Goal: Transaction & Acquisition: Purchase product/service

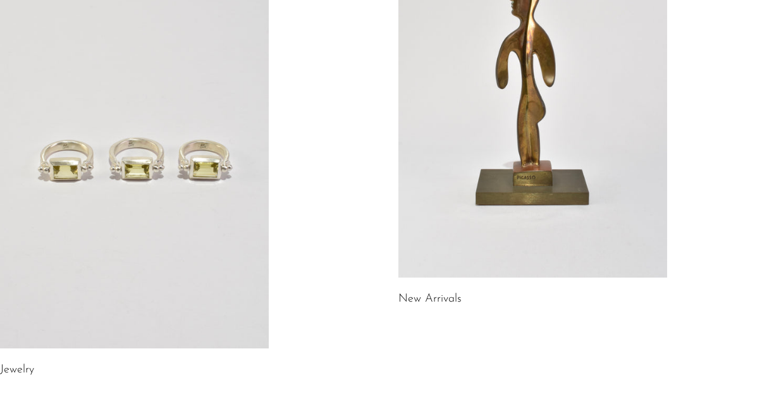
scroll to position [217, 0]
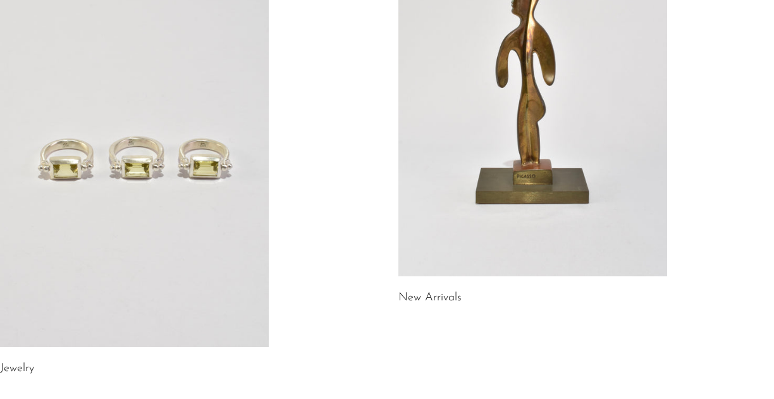
click at [13, 370] on link "Jewelry" at bounding box center [17, 368] width 34 height 11
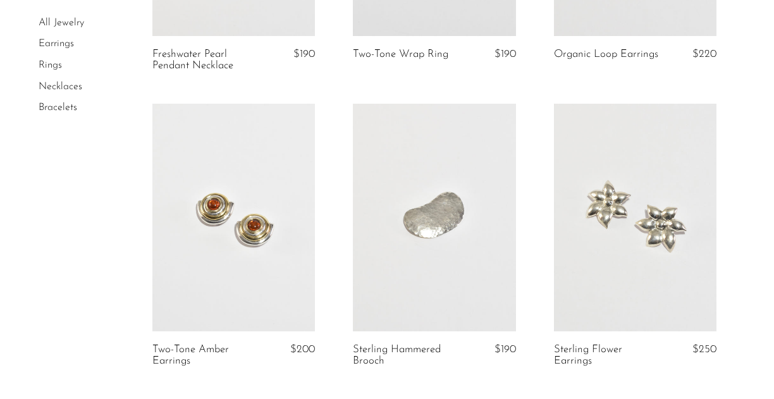
scroll to position [320, 0]
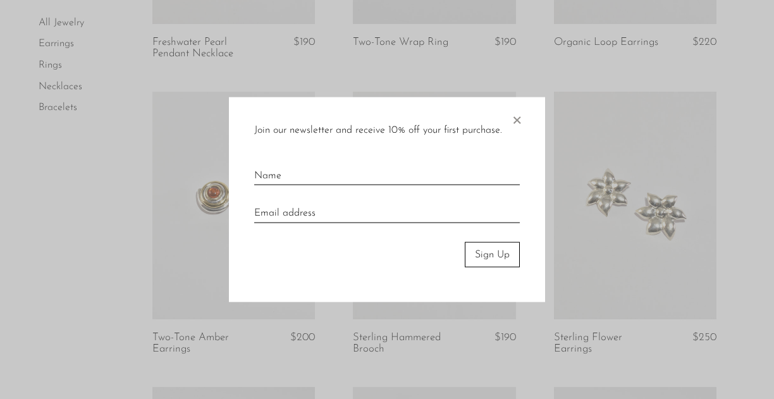
click at [517, 118] on span "×" at bounding box center [516, 117] width 13 height 40
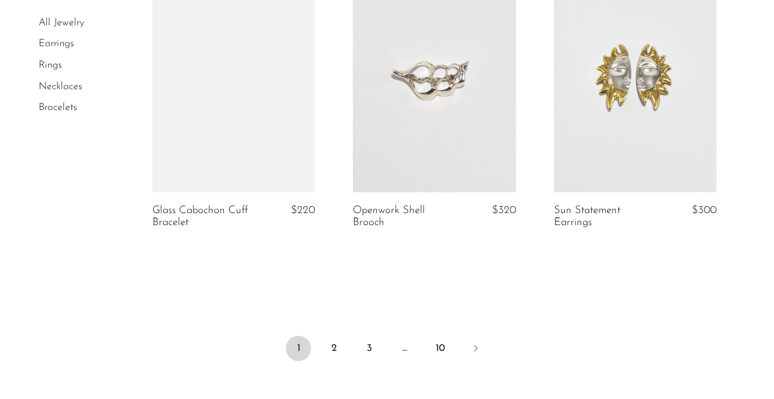
scroll to position [3554, 0]
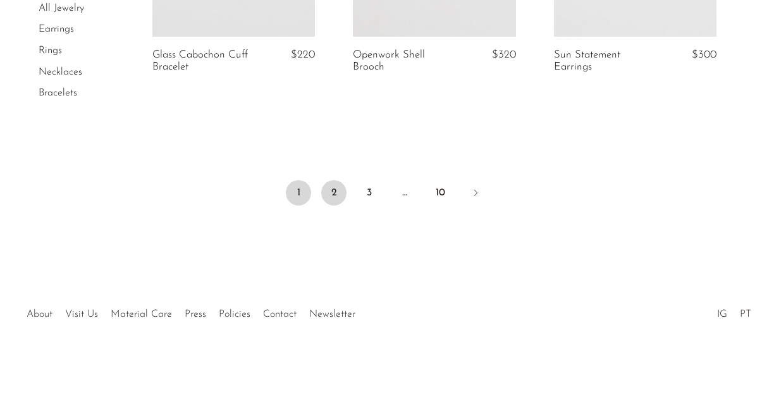
click at [334, 197] on link "2" at bounding box center [333, 192] width 25 height 25
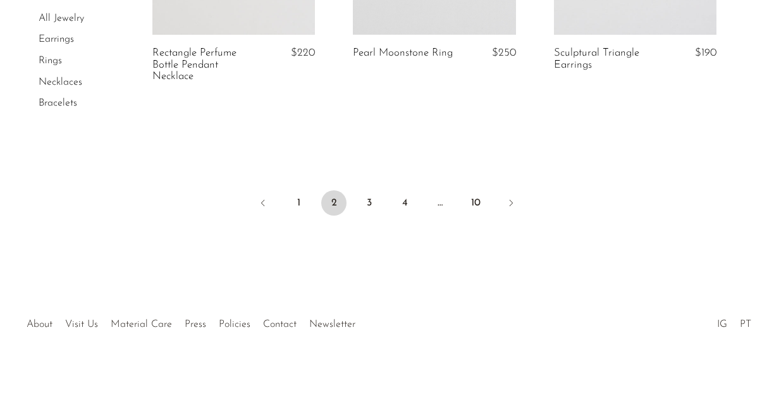
scroll to position [3557, 0]
click at [373, 201] on link "3" at bounding box center [369, 202] width 25 height 25
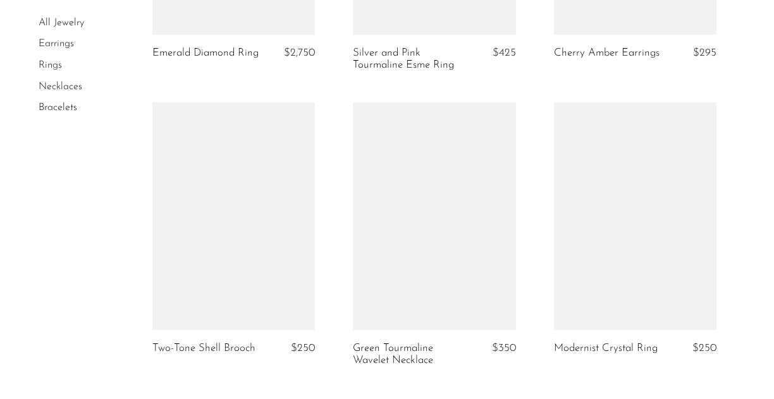
scroll to position [3285, 0]
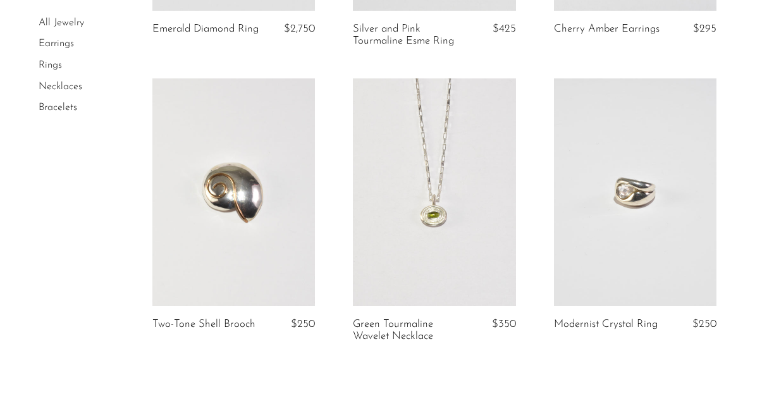
click at [412, 220] on link at bounding box center [434, 192] width 162 height 228
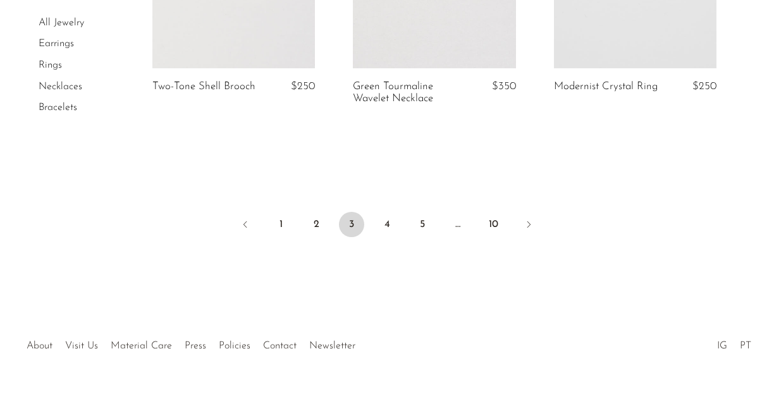
scroll to position [3540, 0]
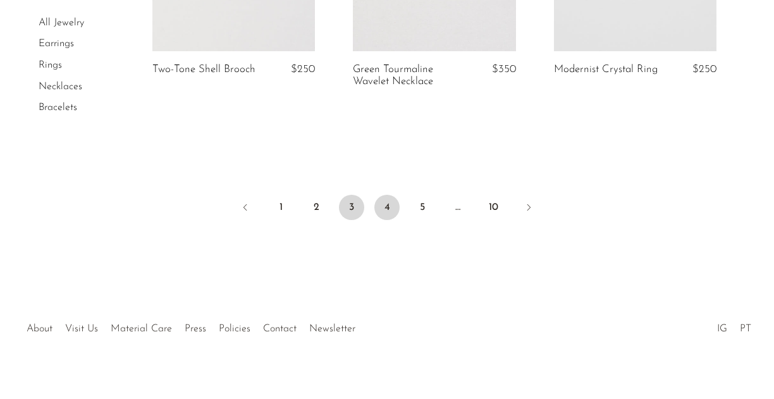
click at [388, 197] on link "4" at bounding box center [386, 207] width 25 height 25
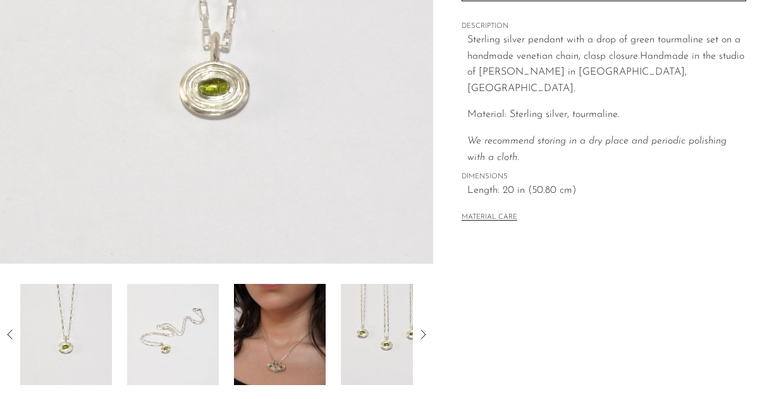
scroll to position [307, 0]
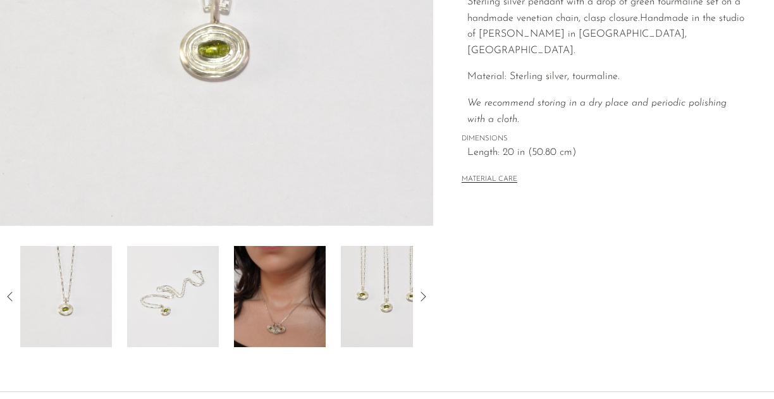
click at [199, 300] on img at bounding box center [173, 296] width 92 height 101
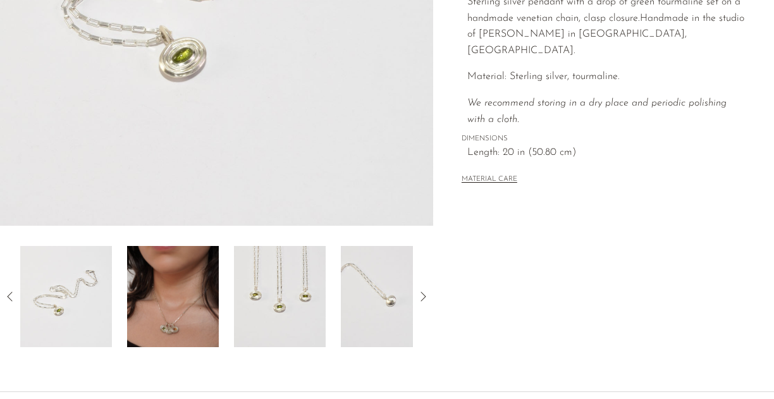
click at [178, 295] on img at bounding box center [173, 296] width 92 height 101
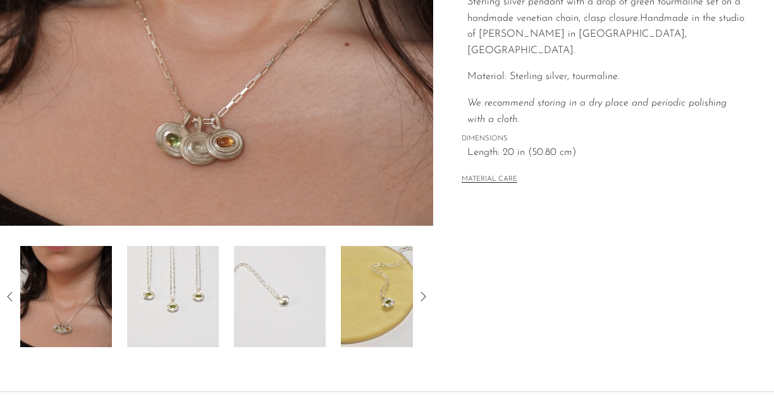
click at [180, 301] on img at bounding box center [173, 296] width 92 height 101
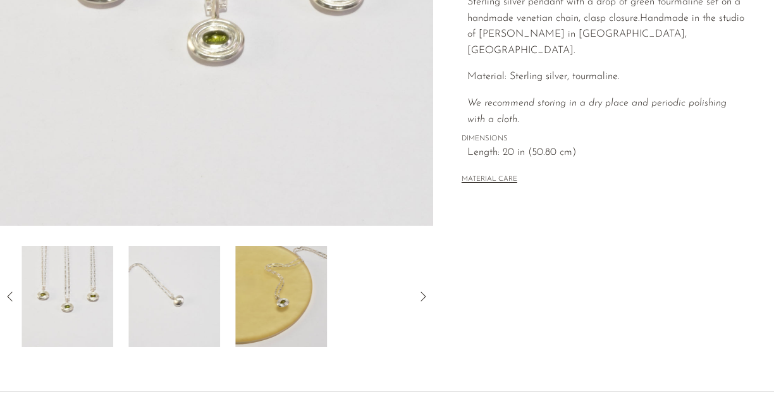
click at [180, 300] on img at bounding box center [174, 296] width 92 height 101
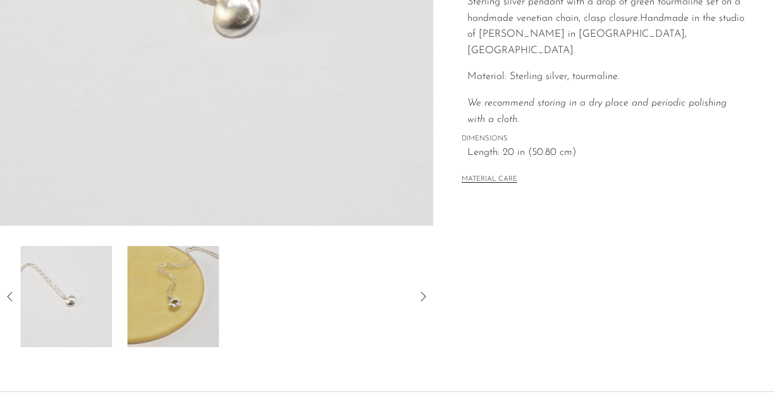
click at [180, 300] on img at bounding box center [173, 296] width 92 height 101
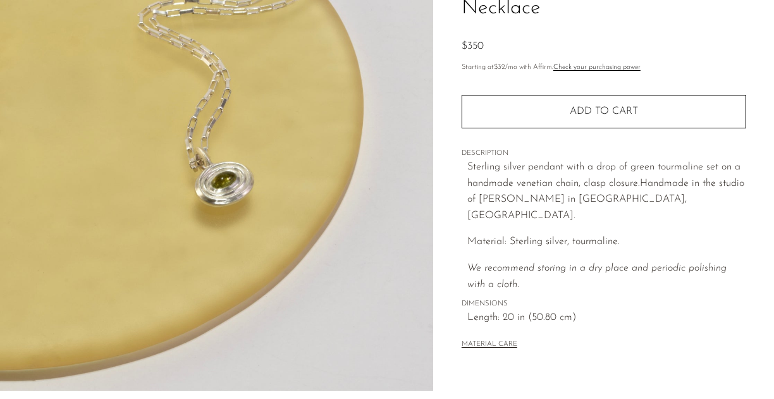
scroll to position [136, 0]
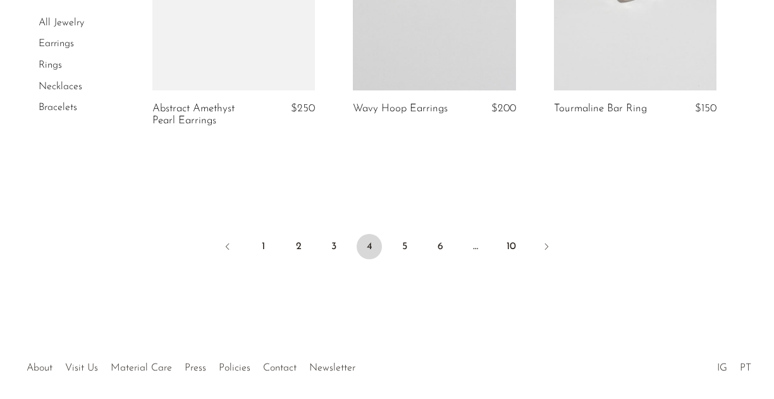
scroll to position [3516, 0]
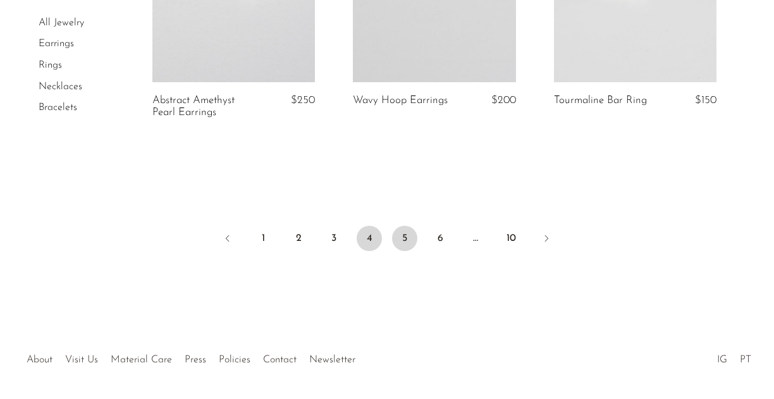
click at [409, 227] on link "5" at bounding box center [404, 238] width 25 height 25
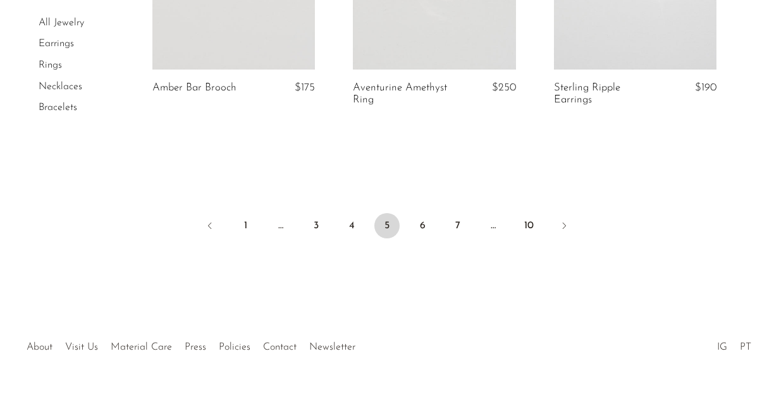
scroll to position [3552, 0]
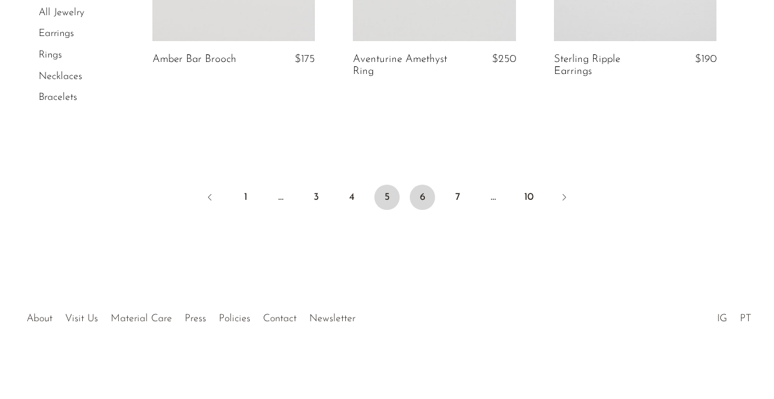
click at [422, 190] on link "6" at bounding box center [422, 197] width 25 height 25
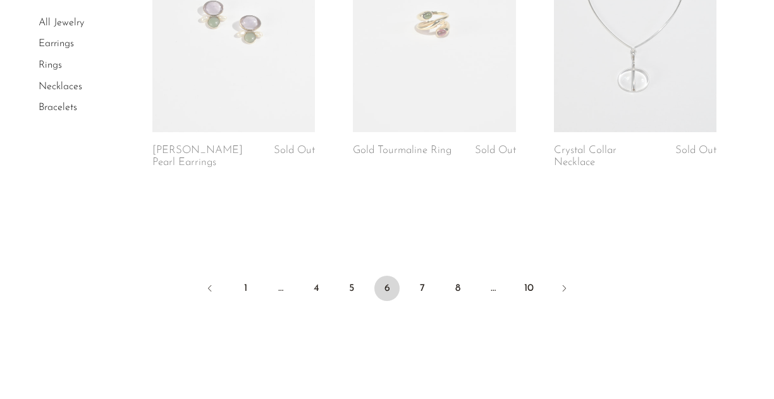
scroll to position [3478, 0]
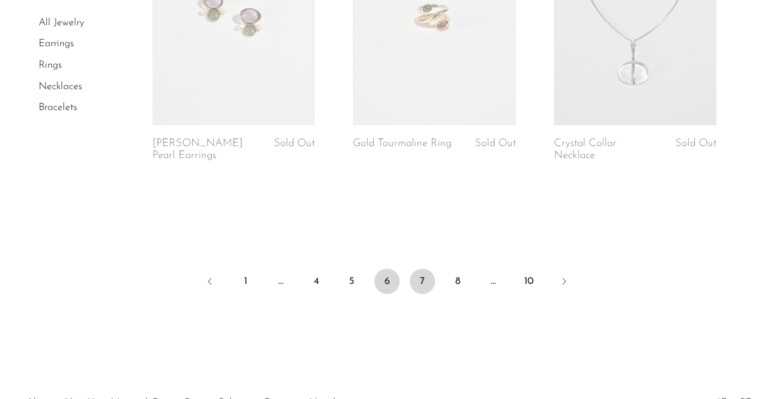
click at [425, 294] on link "7" at bounding box center [422, 281] width 25 height 25
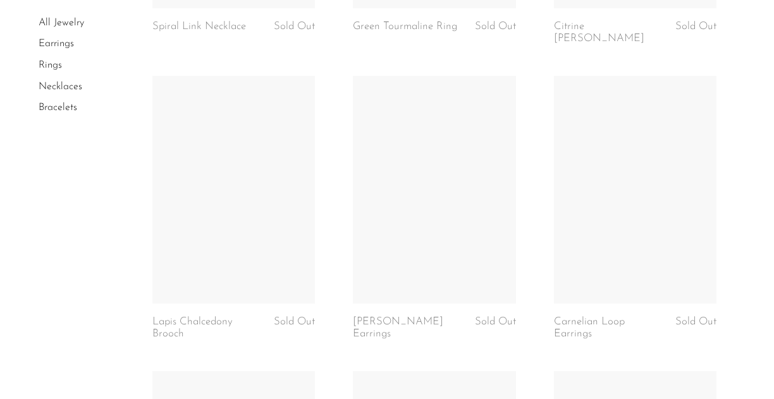
scroll to position [2698, 0]
